Goal: Information Seeking & Learning: Learn about a topic

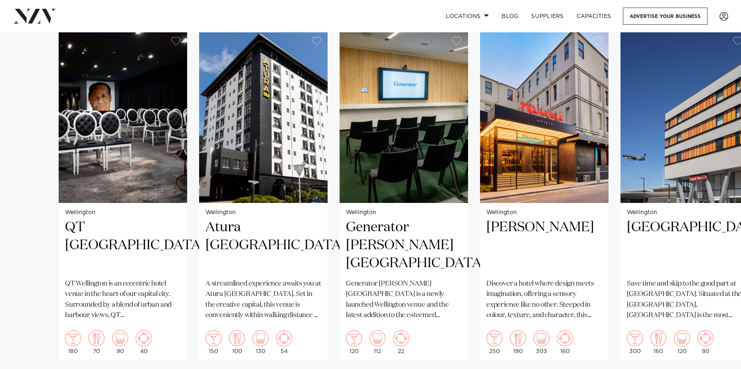
scroll to position [598, 0]
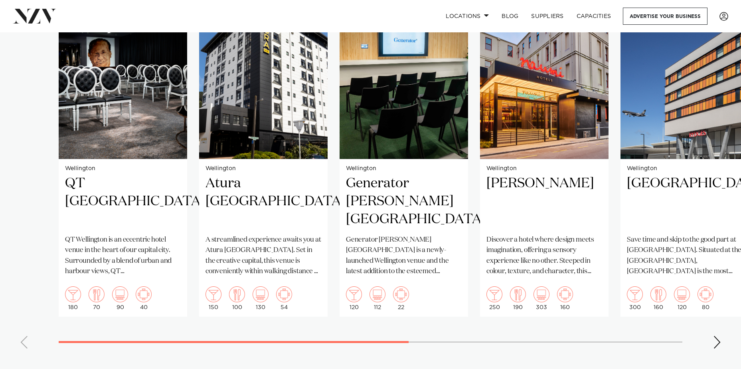
click at [717, 336] on div "Next slide" at bounding box center [717, 342] width 8 height 13
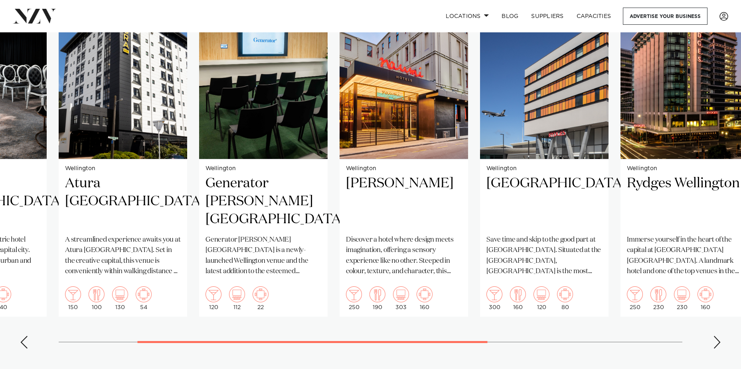
click at [717, 336] on div "Next slide" at bounding box center [717, 342] width 8 height 13
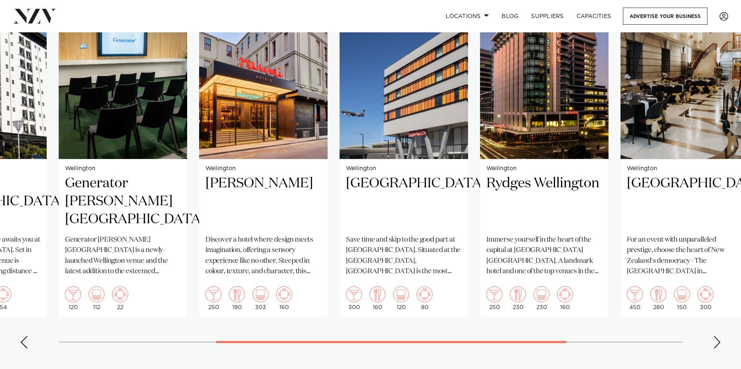
click at [717, 336] on div "Next slide" at bounding box center [717, 342] width 8 height 13
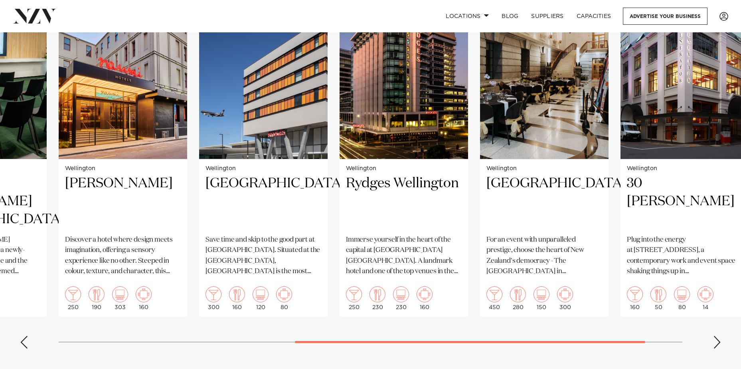
click at [717, 336] on div "Next slide" at bounding box center [717, 342] width 8 height 13
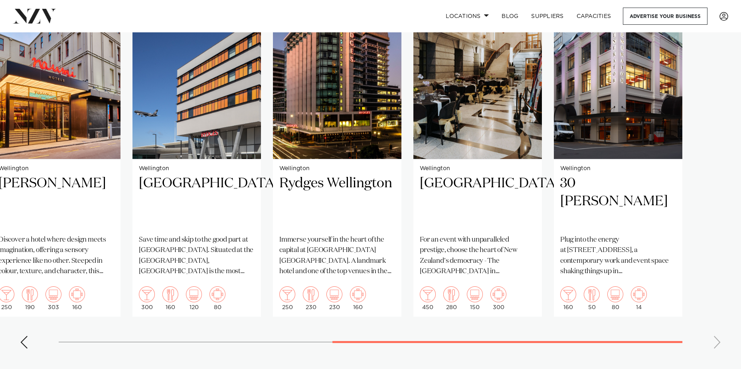
click at [717, 334] on swiper-container "Wellington QT [GEOGRAPHIC_DATA] [GEOGRAPHIC_DATA] is an eccentric hotel venue i…" at bounding box center [370, 170] width 741 height 368
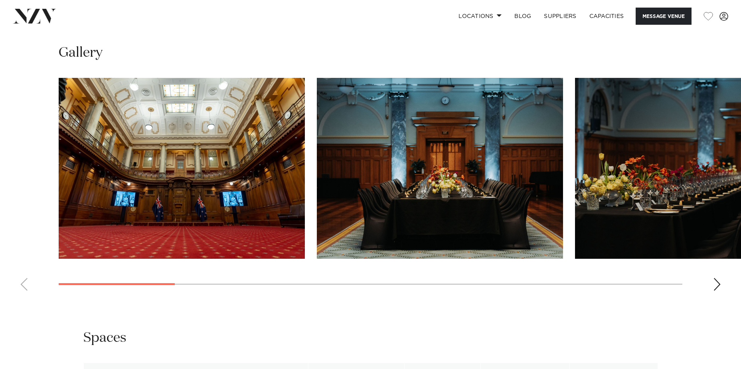
scroll to position [838, 0]
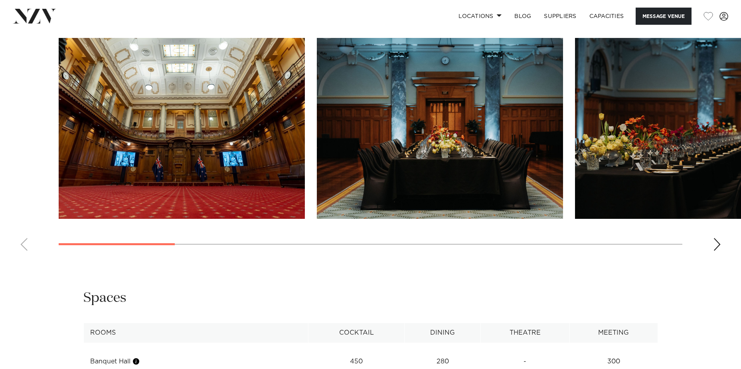
click at [717, 251] on div "Next slide" at bounding box center [717, 244] width 8 height 13
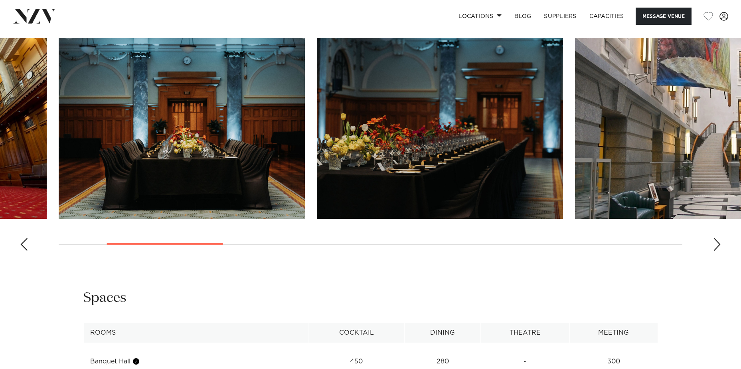
click at [715, 251] on div "Next slide" at bounding box center [717, 244] width 8 height 13
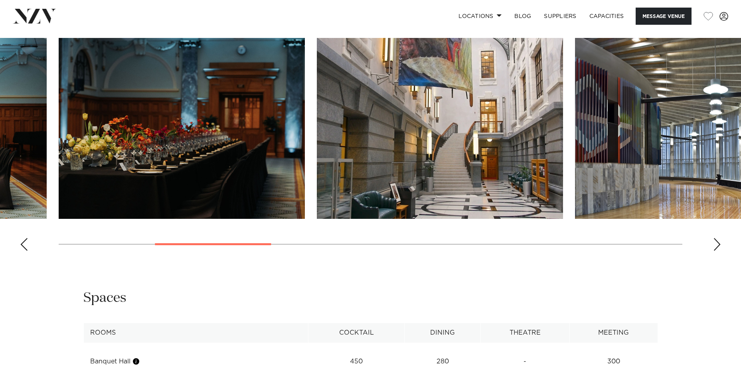
click at [715, 251] on div "Next slide" at bounding box center [717, 244] width 8 height 13
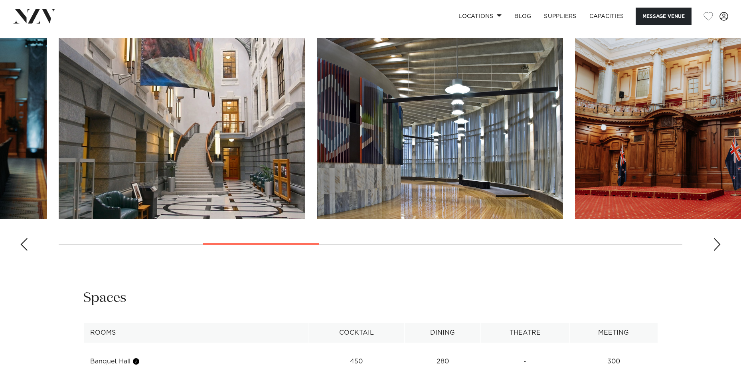
click at [715, 251] on div "Next slide" at bounding box center [717, 244] width 8 height 13
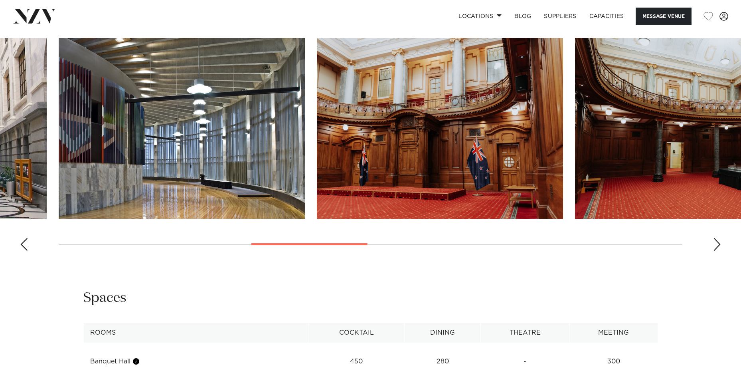
click at [715, 251] on div "Next slide" at bounding box center [717, 244] width 8 height 13
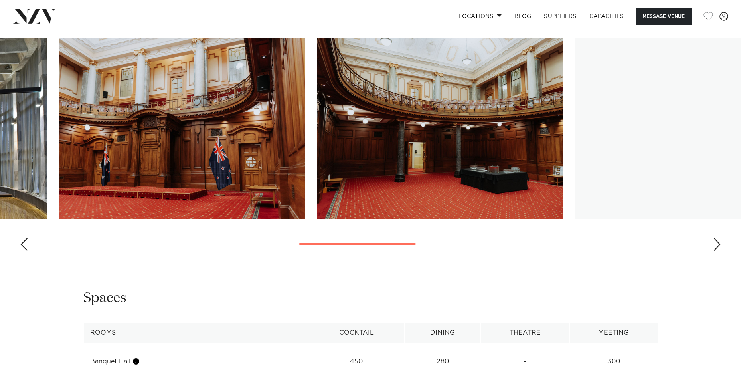
click at [715, 251] on div "Next slide" at bounding box center [717, 244] width 8 height 13
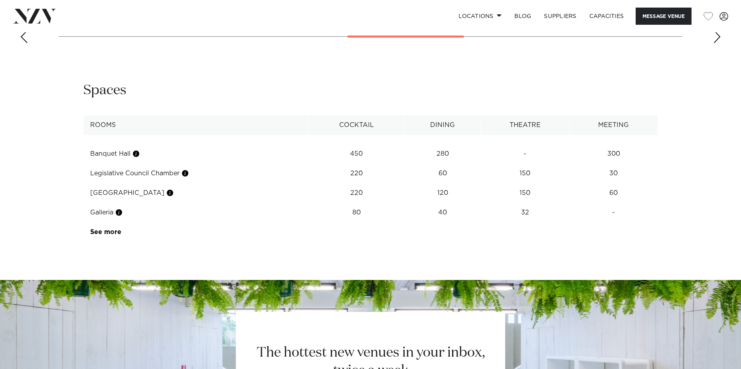
scroll to position [1117, 0]
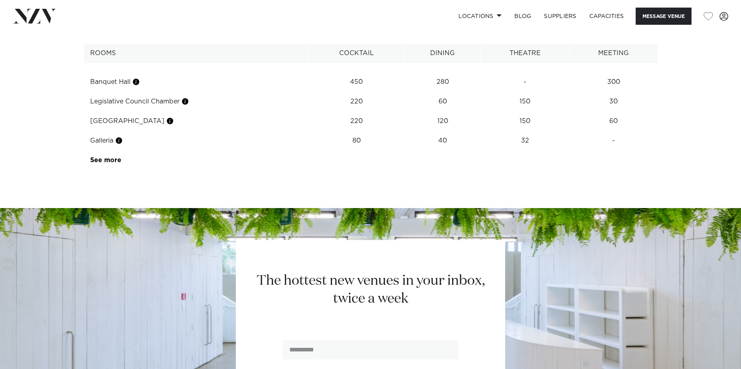
click at [122, 170] on td "See more" at bounding box center [121, 160] width 75 height 20
click at [114, 163] on link "See more" at bounding box center [121, 160] width 62 height 6
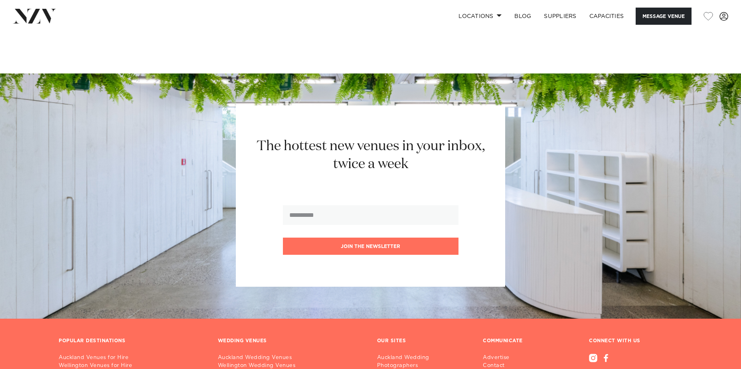
scroll to position [1277, 0]
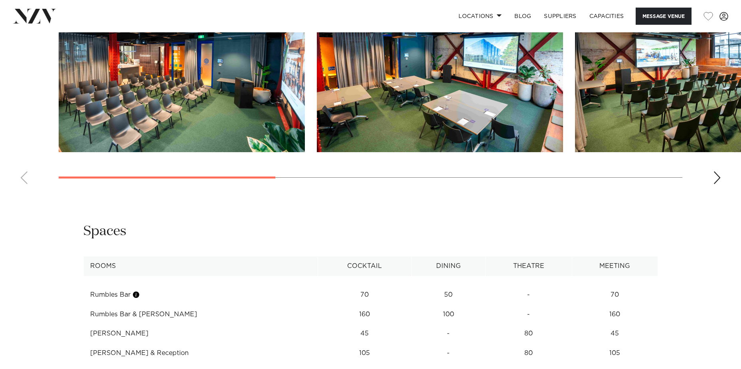
scroll to position [838, 0]
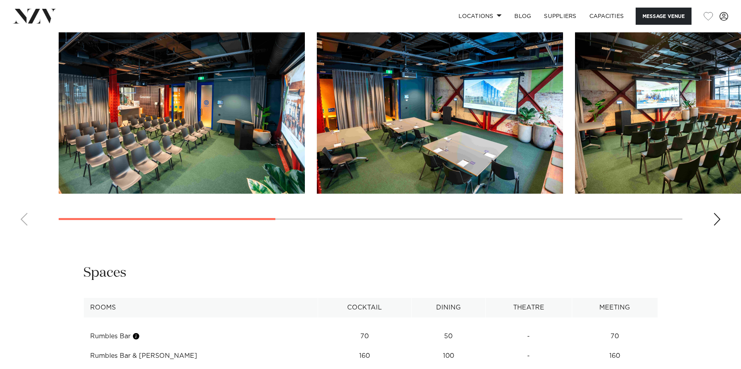
click at [719, 225] on div "Next slide" at bounding box center [717, 219] width 8 height 13
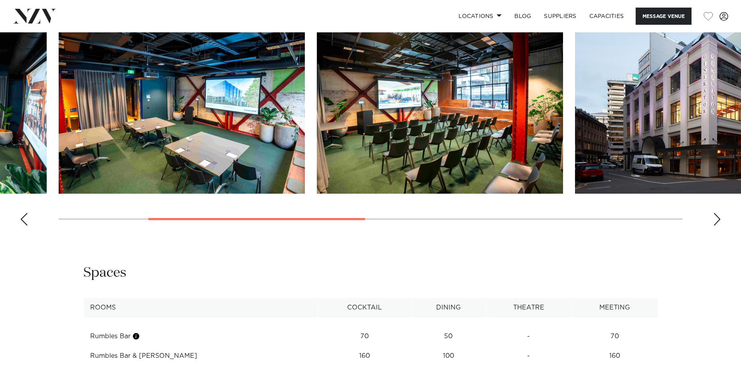
click at [719, 225] on div "Next slide" at bounding box center [717, 219] width 8 height 13
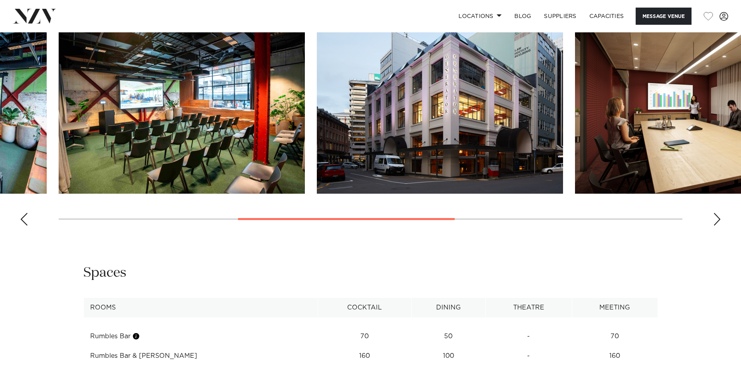
click at [719, 225] on div "Next slide" at bounding box center [717, 219] width 8 height 13
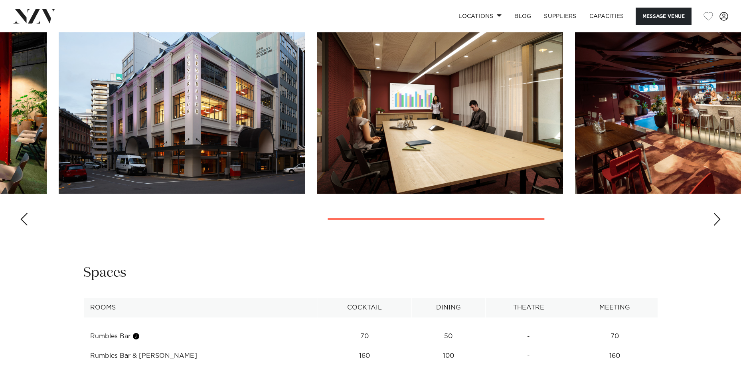
click at [719, 225] on div "Next slide" at bounding box center [717, 219] width 8 height 13
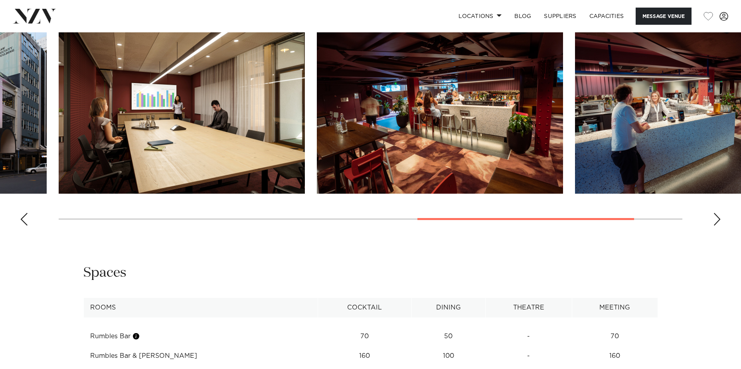
click at [719, 225] on div "Next slide" at bounding box center [717, 219] width 8 height 13
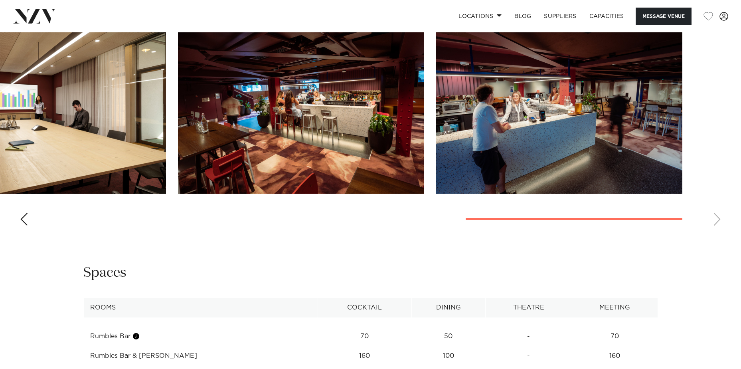
click at [719, 232] on swiper-container at bounding box center [370, 122] width 741 height 219
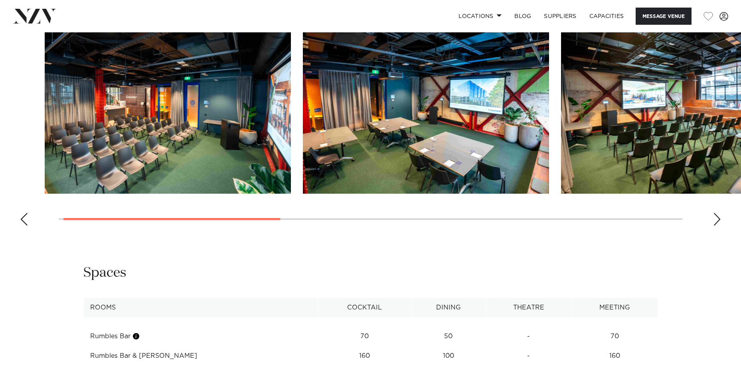
click at [97, 232] on swiper-container at bounding box center [370, 122] width 741 height 219
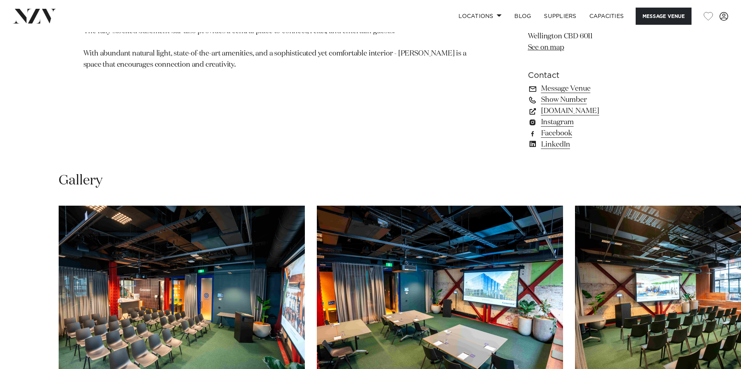
scroll to position [598, 0]
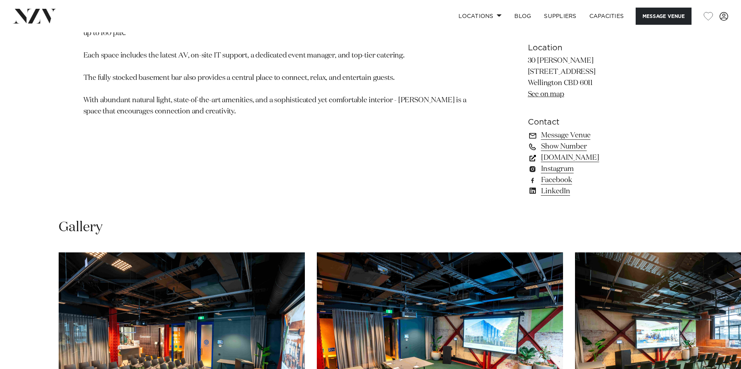
click at [574, 163] on link "generatornz.com" at bounding box center [593, 157] width 130 height 11
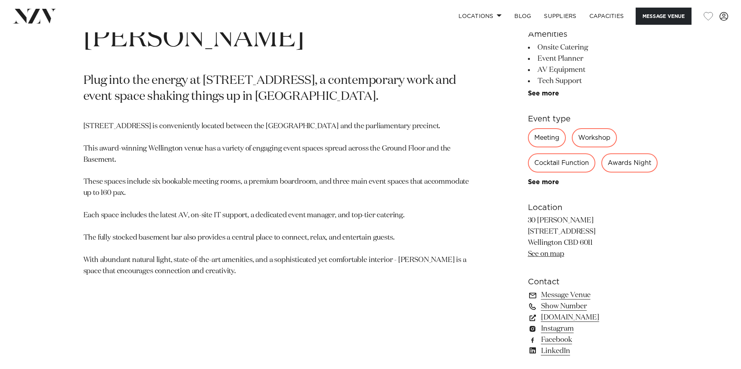
scroll to position [479, 0]
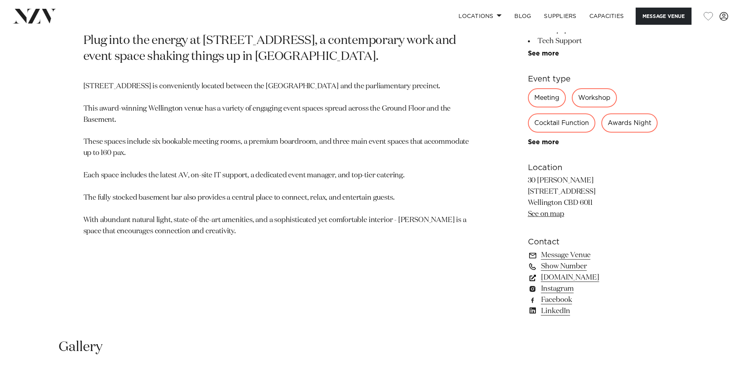
click at [587, 283] on link "generatornz.com" at bounding box center [593, 277] width 130 height 11
